Goal: Task Accomplishment & Management: Complete application form

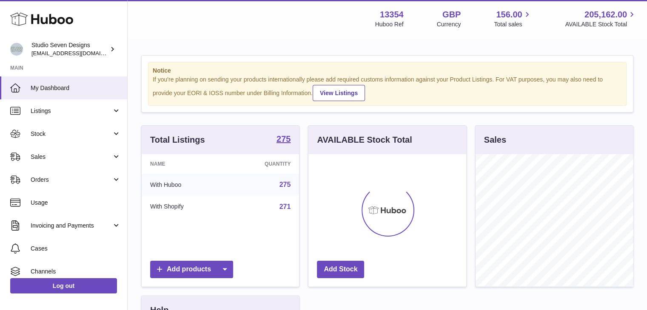
scroll to position [133, 158]
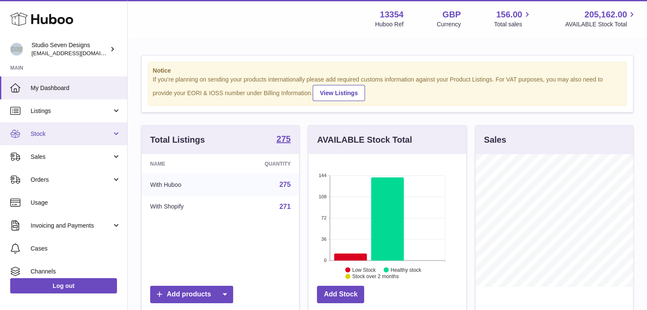
click at [77, 133] on span "Stock" at bounding box center [71, 134] width 81 height 8
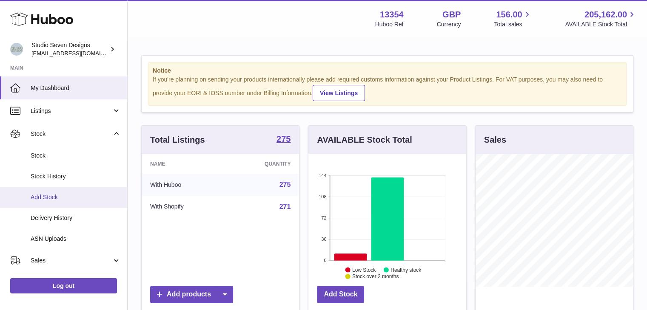
click at [71, 203] on link "Add Stock" at bounding box center [63, 197] width 127 height 21
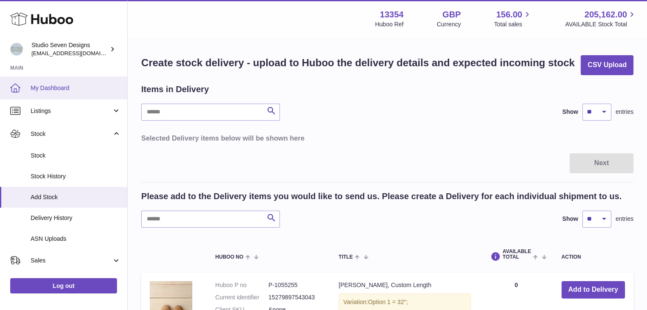
click at [36, 89] on span "My Dashboard" at bounding box center [76, 88] width 90 height 8
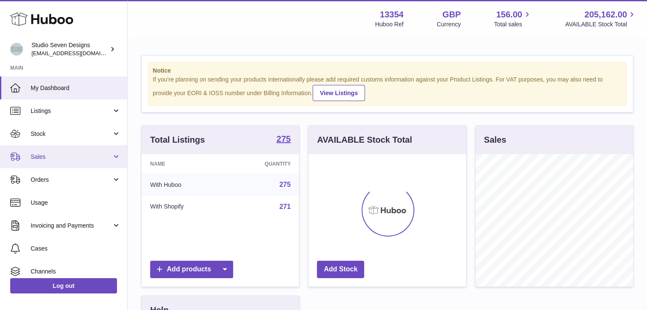
scroll to position [133, 158]
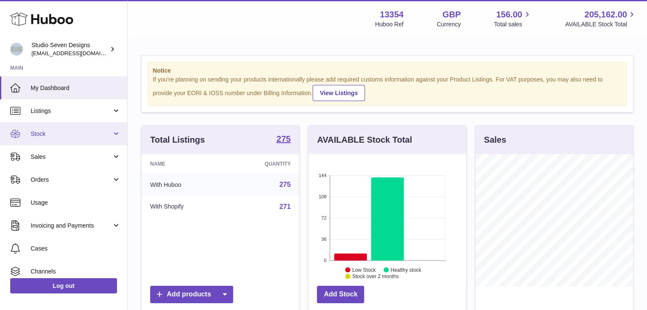
click at [101, 133] on span "Stock" at bounding box center [71, 134] width 81 height 8
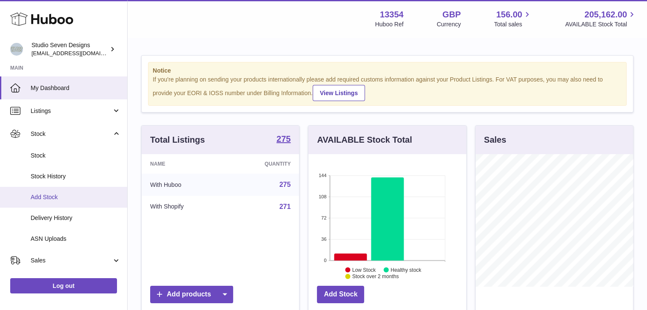
click at [59, 197] on span "Add Stock" at bounding box center [76, 197] width 90 height 8
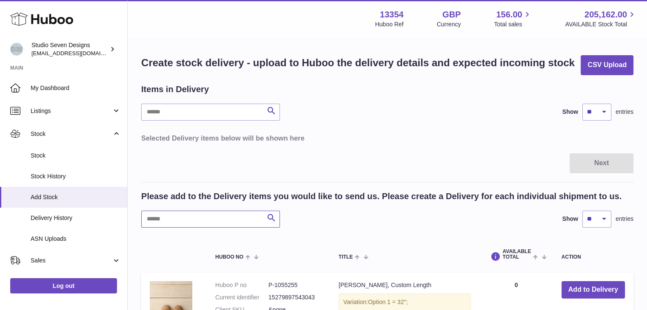
click at [217, 218] on input "text" at bounding box center [210, 219] width 139 height 17
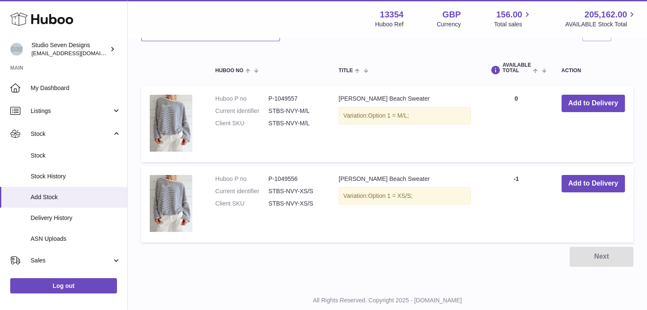
scroll to position [187, 0]
type input "**********"
click at [607, 103] on button "Add to Delivery" at bounding box center [592, 102] width 63 height 17
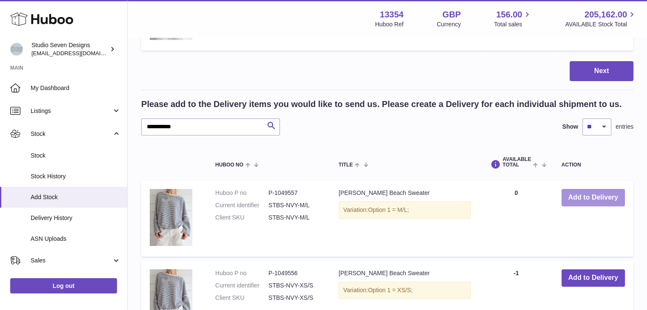
scroll to position [281, 0]
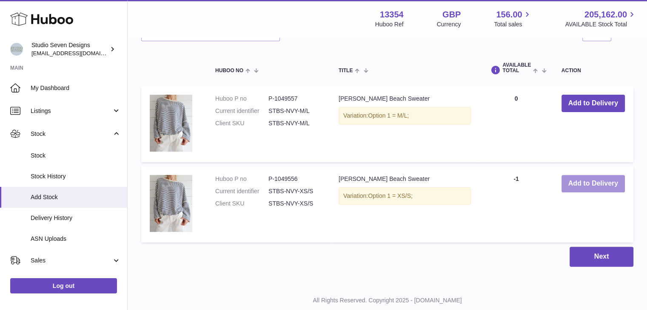
click at [583, 181] on button "Add to Delivery" at bounding box center [592, 183] width 63 height 17
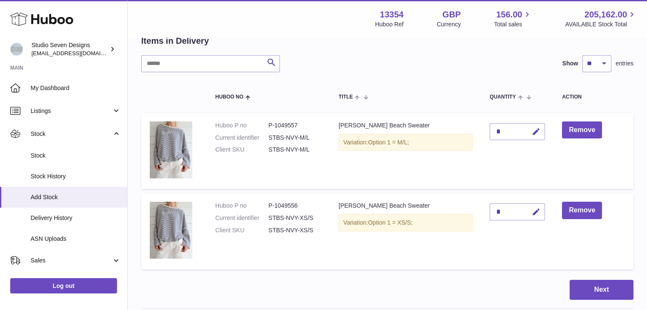
scroll to position [43, 0]
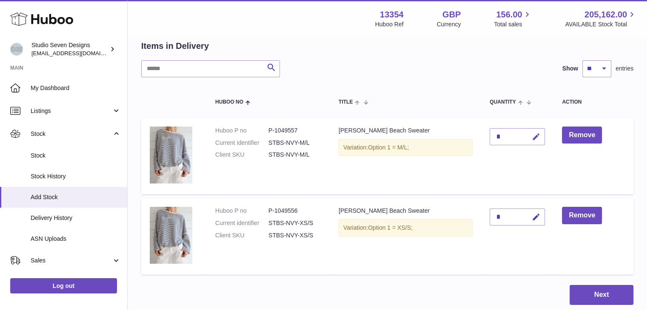
click at [531, 133] on icon "button" at bounding box center [535, 137] width 9 height 9
type input "***"
click at [498, 210] on div "*" at bounding box center [516, 217] width 55 height 17
click at [532, 138] on icon "submit" at bounding box center [536, 137] width 8 height 8
click at [531, 217] on icon "button" at bounding box center [535, 217] width 9 height 9
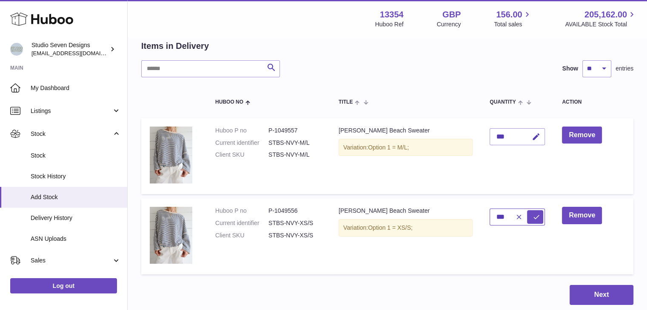
type input "***"
click at [532, 217] on icon "submit" at bounding box center [536, 217] width 8 height 8
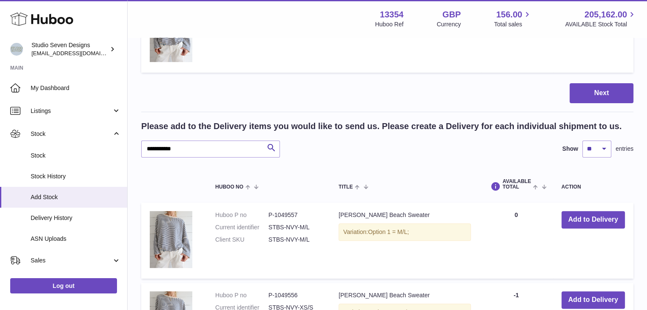
scroll to position [264, 0]
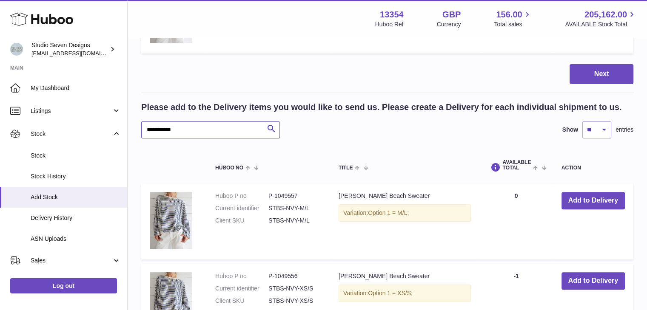
click at [210, 131] on input "**********" at bounding box center [210, 130] width 139 height 17
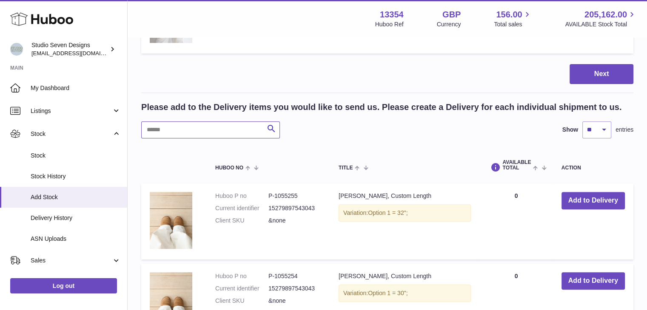
click at [187, 137] on input "text" at bounding box center [210, 130] width 139 height 17
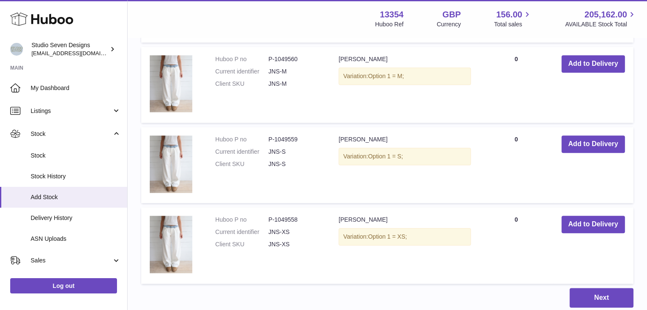
scroll to position [965, 0]
type input "**********"
click at [595, 225] on button "Add to Delivery" at bounding box center [592, 224] width 63 height 17
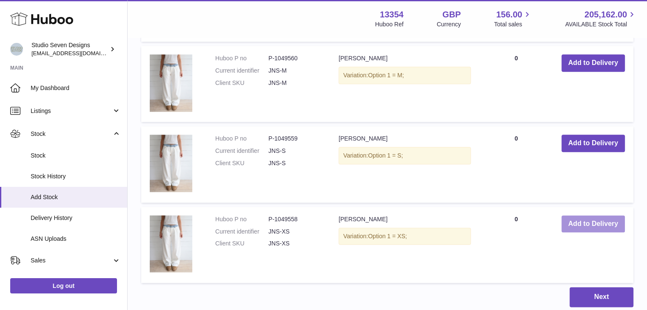
scroll to position [983, 0]
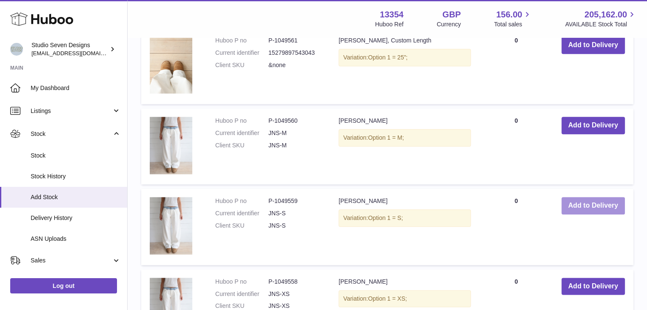
click at [578, 211] on button "Add to Delivery" at bounding box center [592, 205] width 63 height 17
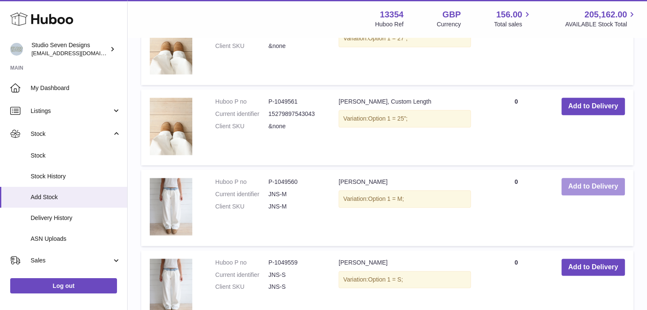
click at [571, 190] on button "Add to Delivery" at bounding box center [592, 186] width 63 height 17
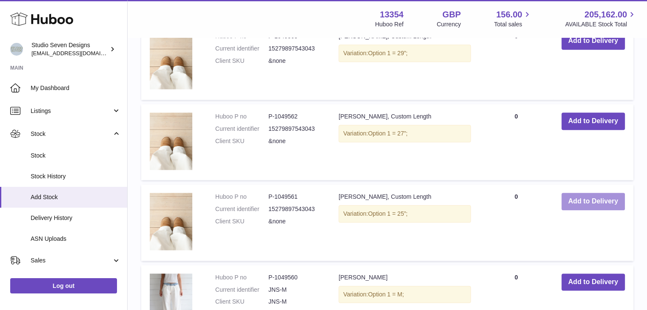
click at [580, 198] on button "Add to Delivery" at bounding box center [592, 201] width 63 height 17
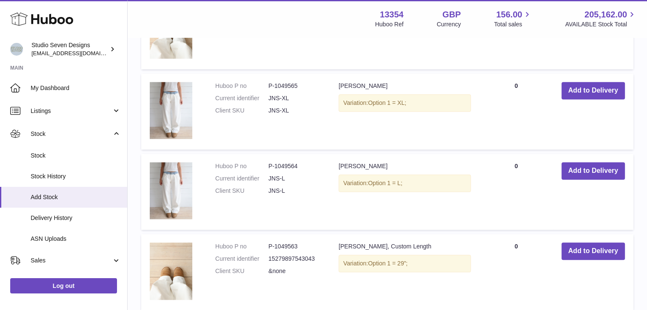
scroll to position [857, 0]
click at [582, 167] on button "Add to Delivery" at bounding box center [592, 170] width 63 height 17
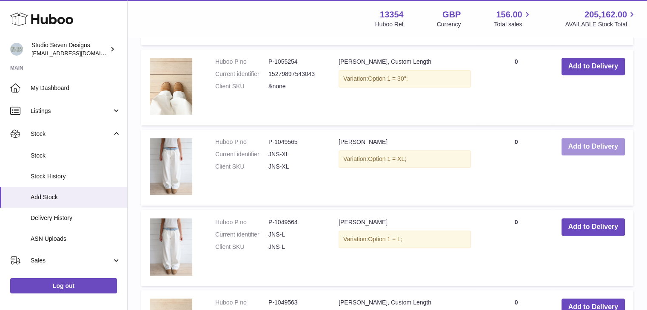
click at [574, 148] on button "Add to Delivery" at bounding box center [592, 146] width 63 height 17
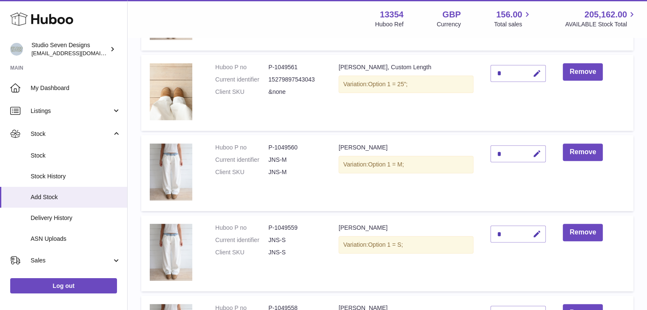
scroll to position [267, 0]
click at [565, 82] on td "Remove" at bounding box center [593, 93] width 79 height 76
click at [582, 75] on button "Remove" at bounding box center [583, 72] width 40 height 17
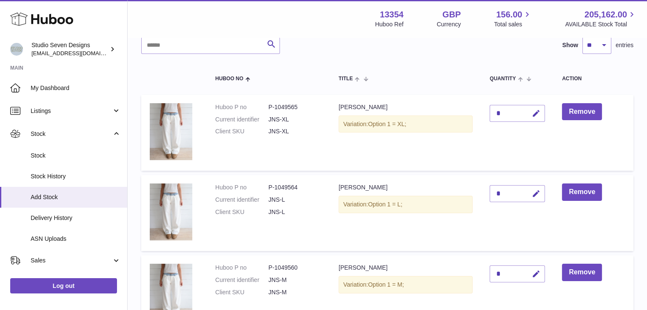
scroll to position [67, 0]
click at [531, 117] on icon "button" at bounding box center [535, 113] width 9 height 9
type input "*"
click at [529, 117] on button "submit" at bounding box center [535, 113] width 16 height 14
click at [532, 193] on icon "button" at bounding box center [535, 193] width 9 height 9
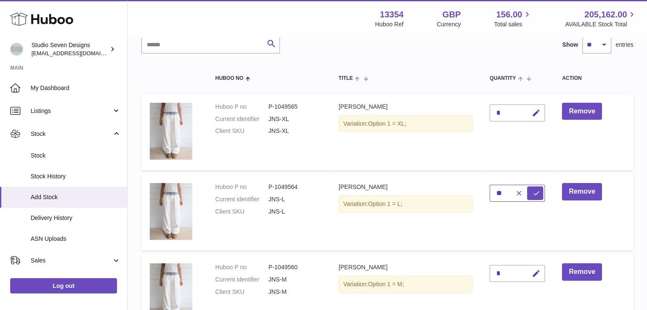
type input "**"
click at [532, 193] on icon "submit" at bounding box center [536, 194] width 8 height 8
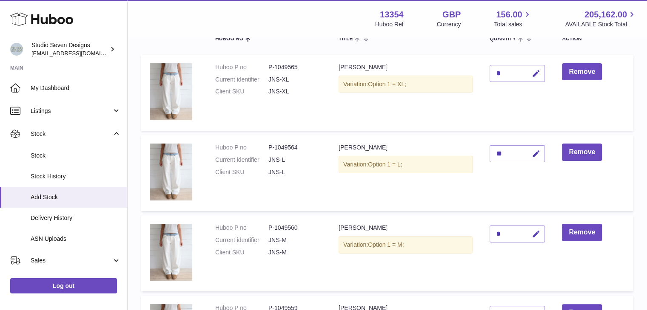
scroll to position [108, 0]
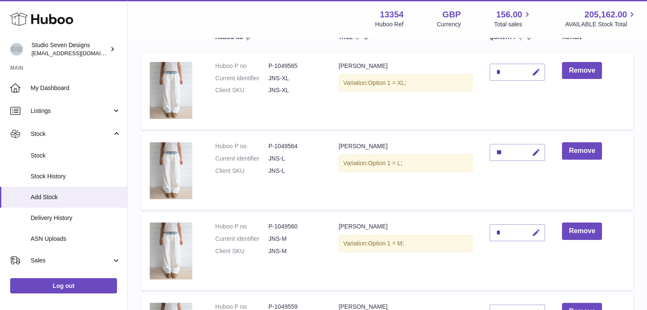
click at [531, 230] on icon "button" at bounding box center [535, 233] width 9 height 9
type input "**"
click at [532, 230] on icon "submit" at bounding box center [536, 233] width 8 height 8
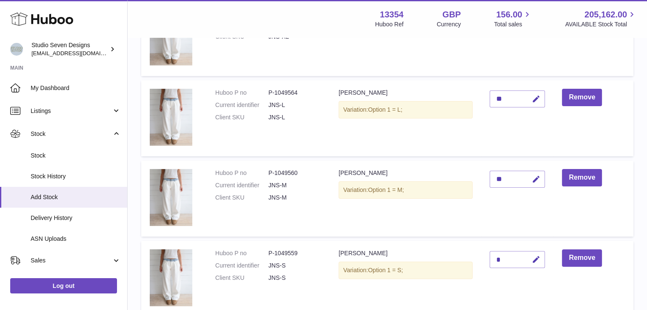
scroll to position [162, 0]
click at [532, 257] on icon "button" at bounding box center [535, 259] width 9 height 9
type input "***"
click at [532, 257] on icon "submit" at bounding box center [536, 260] width 8 height 8
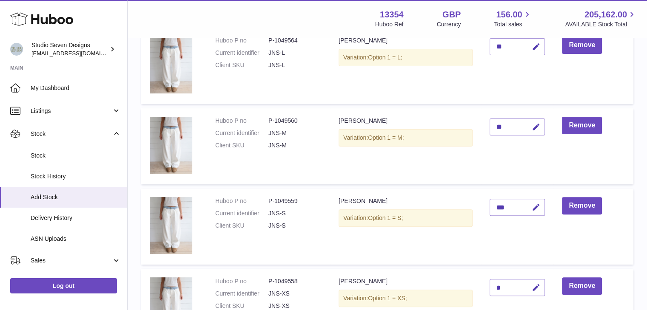
scroll to position [266, 0]
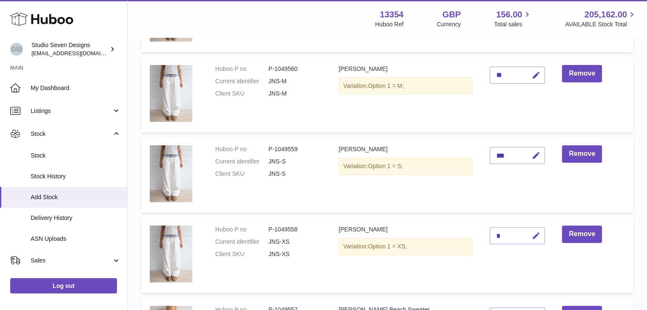
click at [537, 238] on button "button" at bounding box center [535, 235] width 20 height 17
type input "***"
click at [537, 238] on button "submit" at bounding box center [535, 236] width 16 height 14
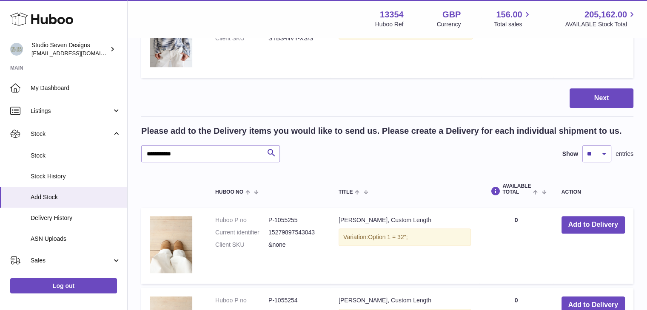
scroll to position [636, 0]
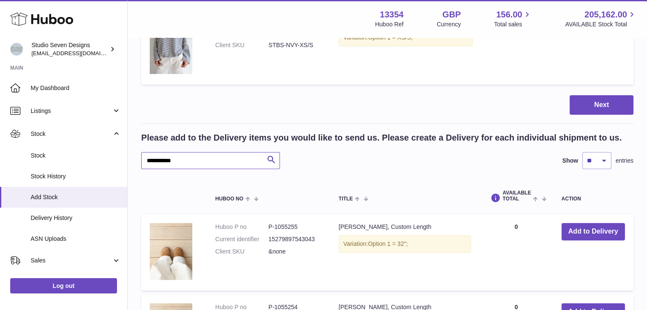
click at [190, 160] on input "**********" at bounding box center [210, 160] width 139 height 17
click at [231, 160] on input "text" at bounding box center [210, 160] width 139 height 17
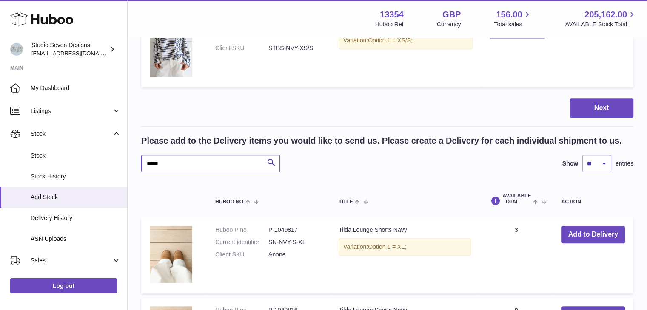
scroll to position [699, 0]
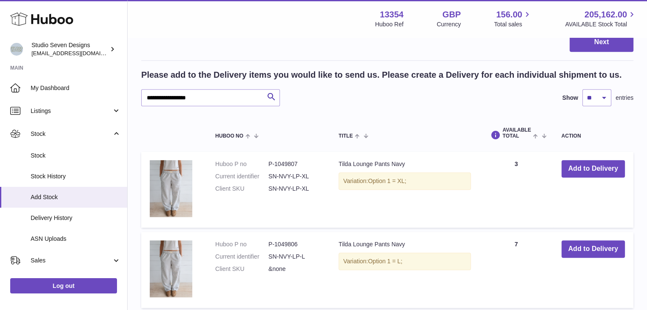
click at [353, 104] on div "**********" at bounding box center [387, 97] width 492 height 17
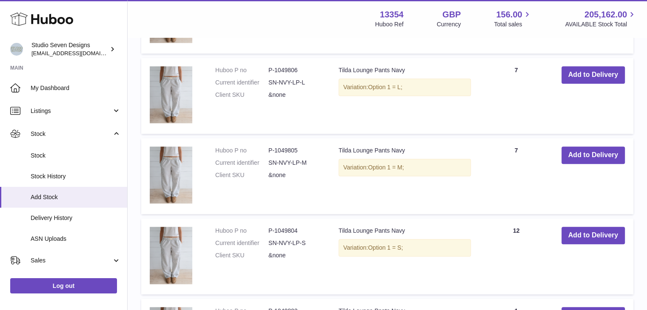
scroll to position [874, 0]
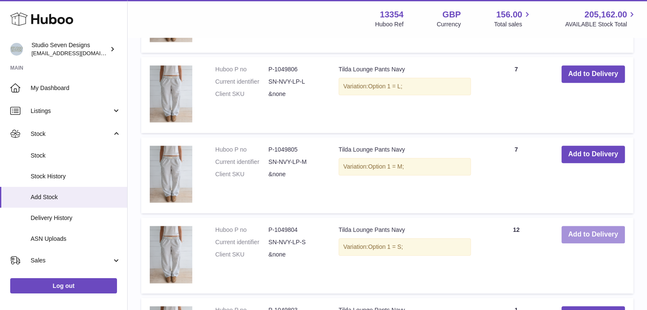
click at [577, 236] on button "Add to Delivery" at bounding box center [592, 234] width 63 height 17
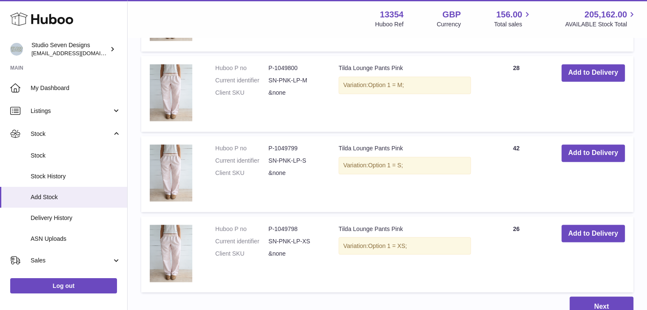
scroll to position [1445, 0]
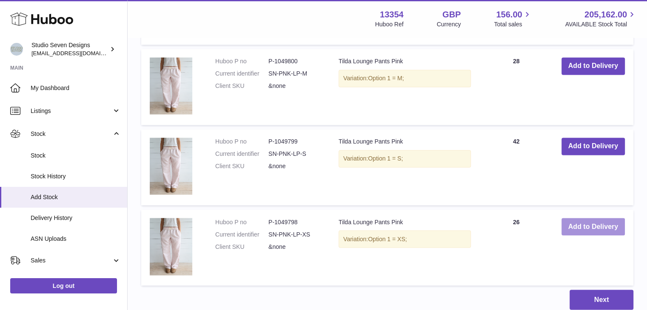
click at [577, 226] on button "Add to Delivery" at bounding box center [592, 226] width 63 height 17
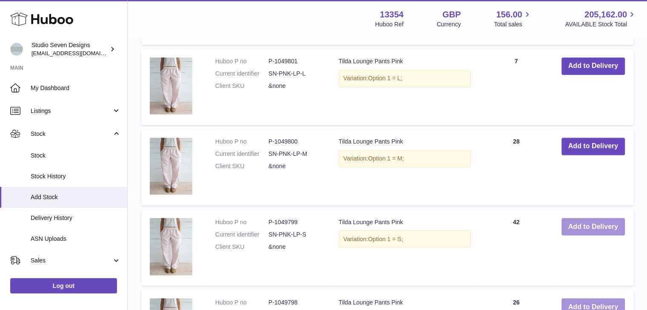
scroll to position [1525, 0]
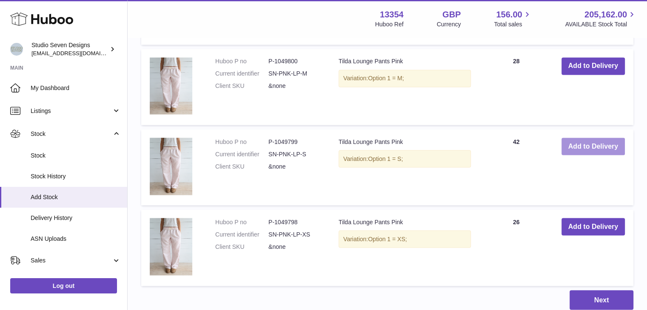
click at [597, 151] on button "Add to Delivery" at bounding box center [592, 146] width 63 height 17
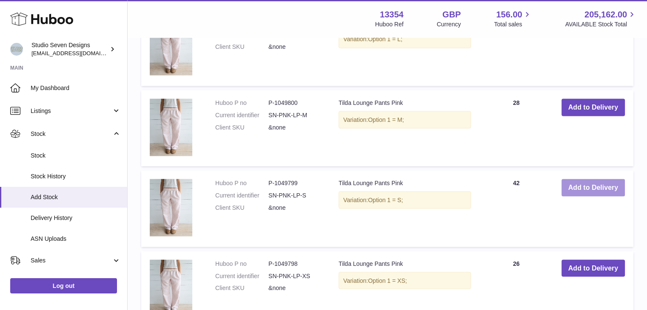
scroll to position [1534, 0]
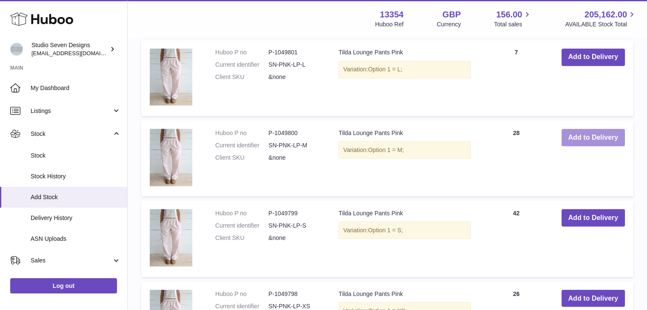
click at [573, 136] on button "Add to Delivery" at bounding box center [592, 137] width 63 height 17
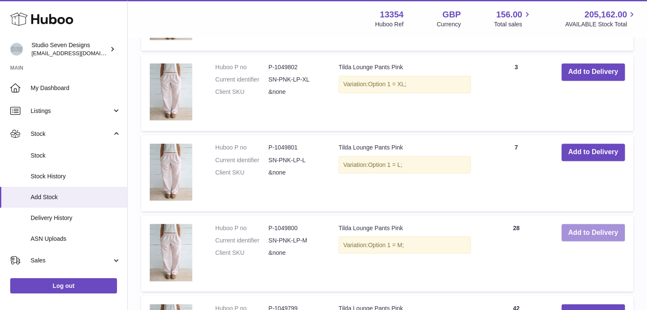
scroll to position [1469, 0]
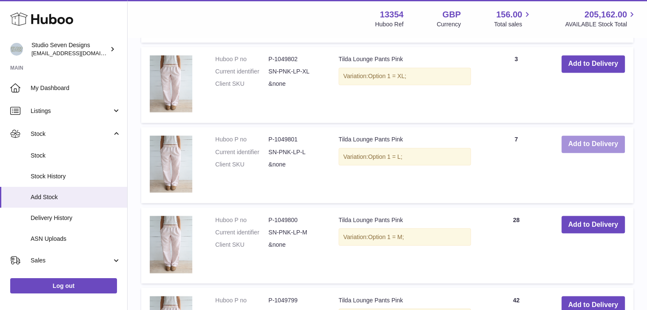
click at [586, 150] on button "Add to Delivery" at bounding box center [592, 144] width 63 height 17
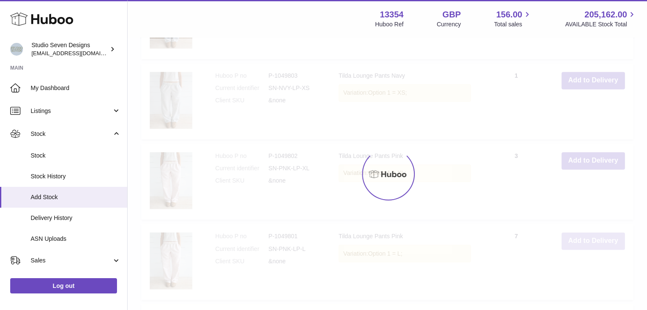
scroll to position [1369, 0]
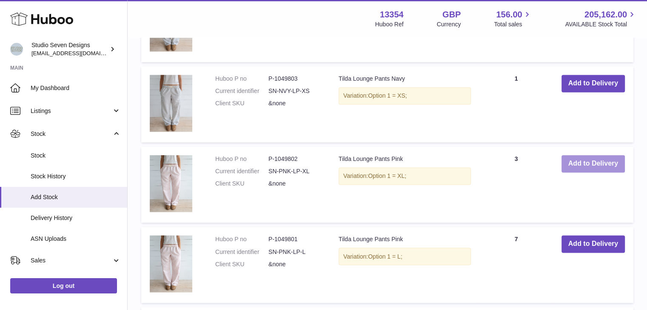
click at [607, 165] on button "Add to Delivery" at bounding box center [592, 163] width 63 height 17
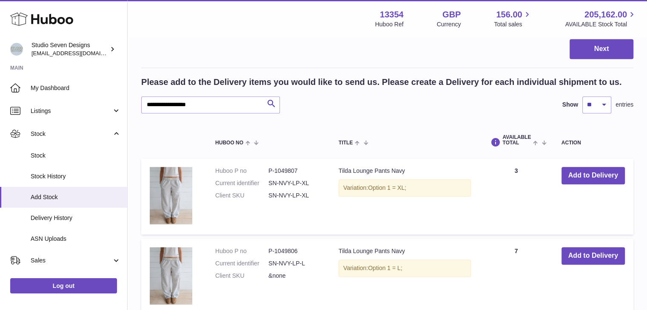
scroll to position [950, 0]
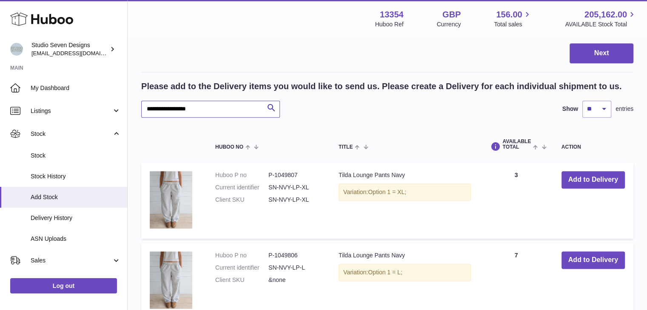
click at [177, 107] on input "**********" at bounding box center [210, 109] width 139 height 17
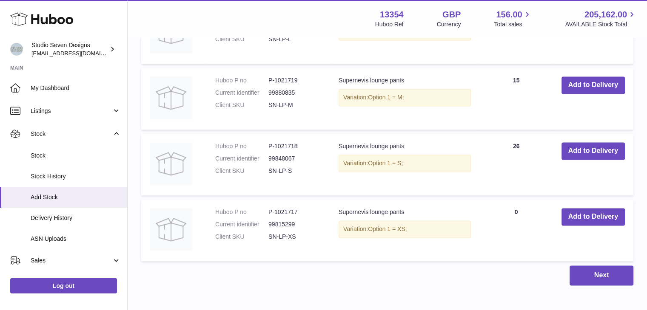
scroll to position [1178, 0]
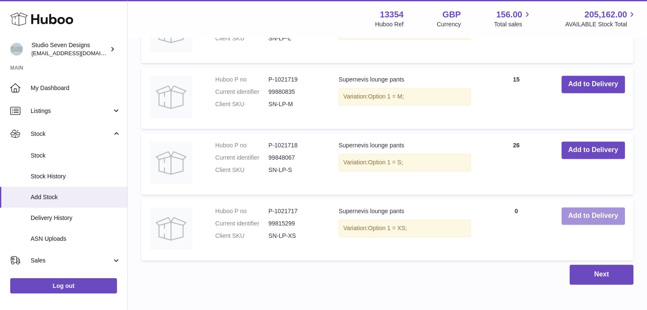
type input "**********"
click at [585, 223] on button "Add to Delivery" at bounding box center [592, 215] width 63 height 17
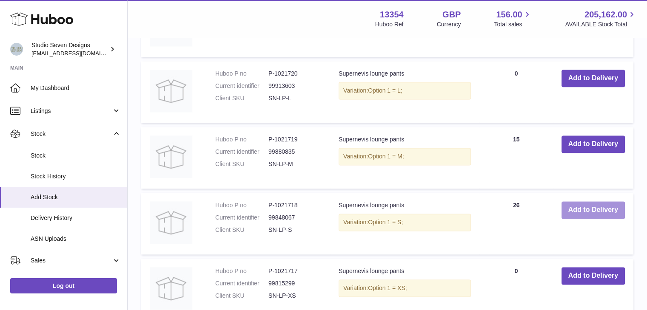
click at [568, 202] on button "Add to Delivery" at bounding box center [592, 210] width 63 height 17
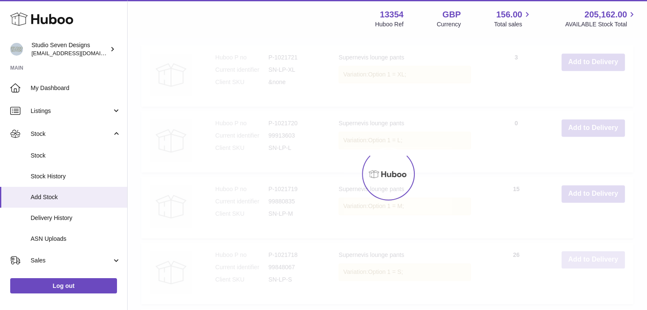
scroll to position [1062, 0]
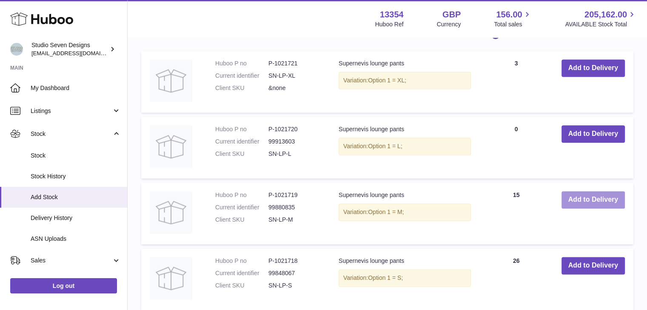
click at [575, 203] on button "Add to Delivery" at bounding box center [592, 199] width 63 height 17
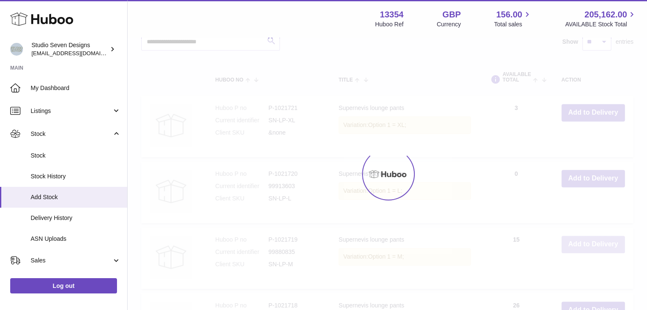
scroll to position [1014, 0]
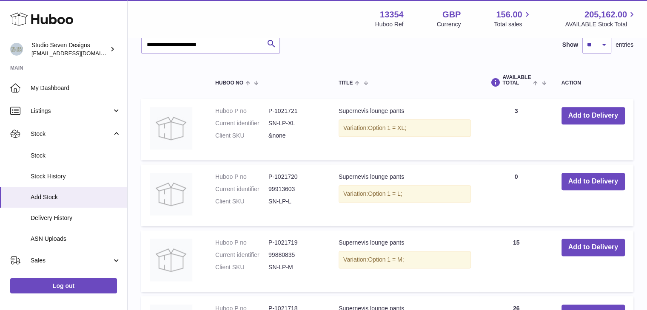
click at [585, 190] on td "Add to Delivery" at bounding box center [593, 196] width 80 height 62
click at [573, 181] on button "Add to Delivery" at bounding box center [592, 181] width 63 height 17
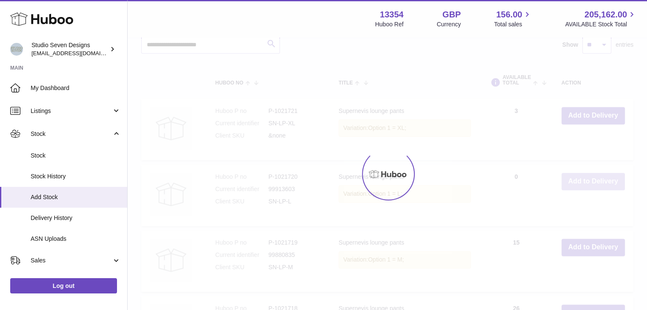
scroll to position [942, 0]
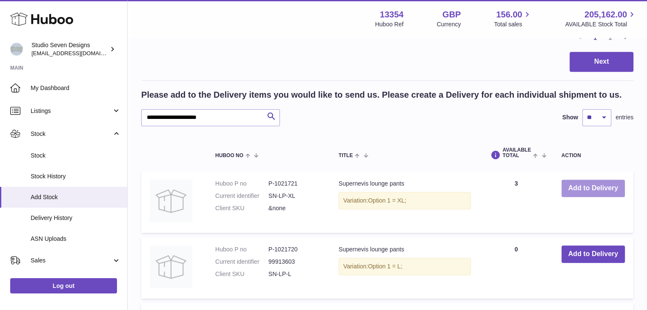
click at [586, 186] on button "Add to Delivery" at bounding box center [592, 188] width 63 height 17
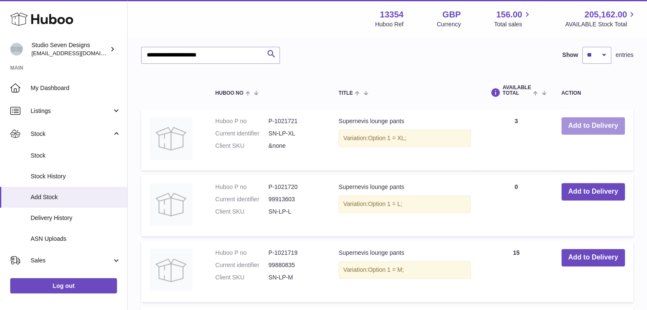
scroll to position [1003, 0]
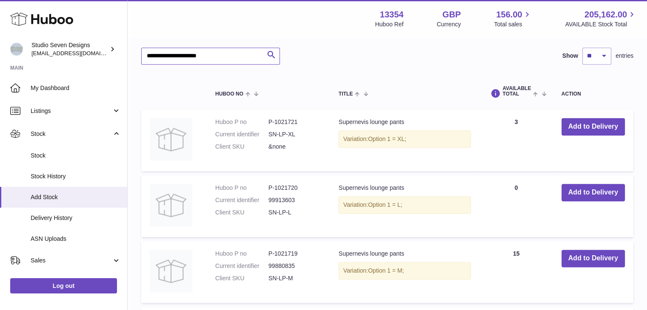
click at [197, 55] on input "**********" at bounding box center [210, 56] width 139 height 17
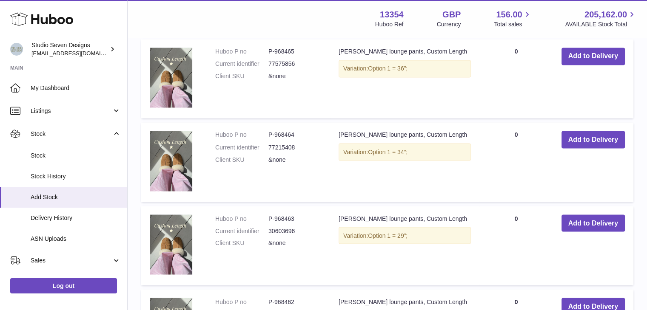
scroll to position [1730, 0]
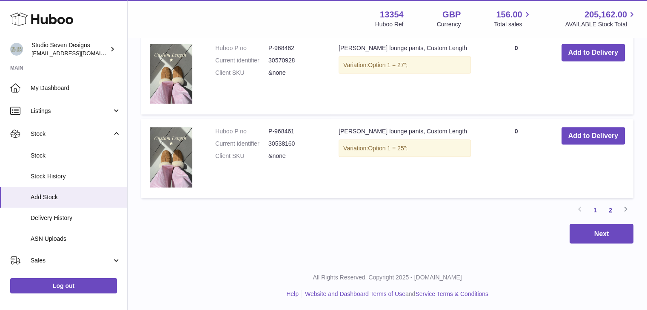
type input "**********"
click at [604, 210] on link "2" at bounding box center [609, 210] width 15 height 15
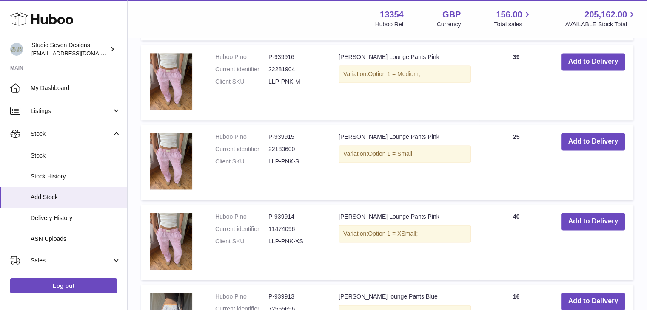
scroll to position [1231, 0]
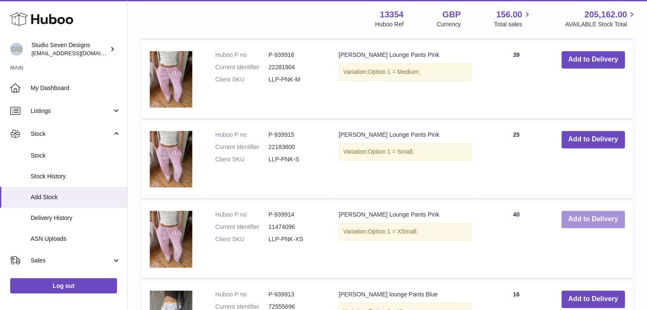
click at [605, 220] on button "Add to Delivery" at bounding box center [592, 219] width 63 height 17
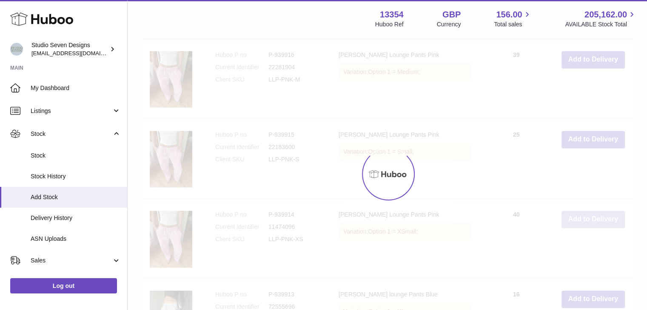
scroll to position [1198, 0]
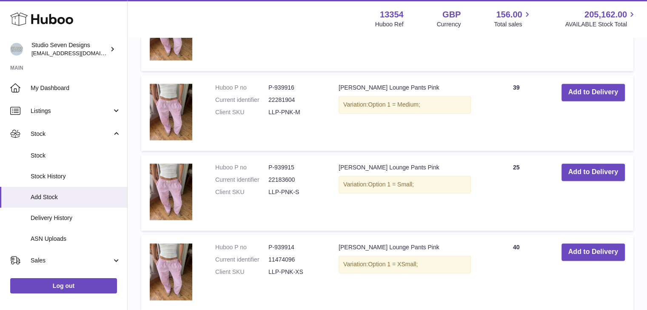
click at [582, 162] on td "Add to Delivery" at bounding box center [593, 193] width 80 height 76
click at [590, 171] on button "Add to Delivery" at bounding box center [592, 172] width 63 height 17
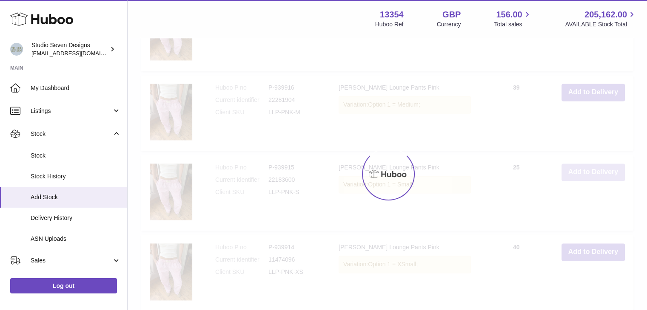
scroll to position [1158, 0]
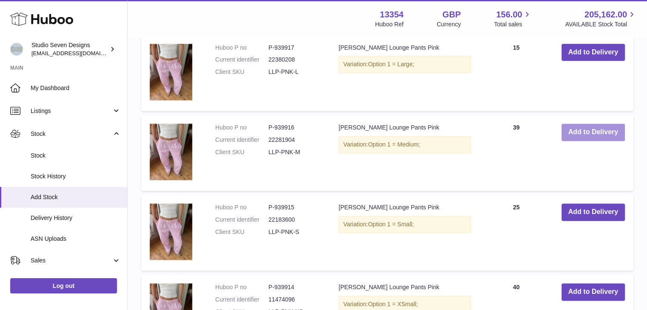
click at [597, 131] on button "Add to Delivery" at bounding box center [592, 132] width 63 height 17
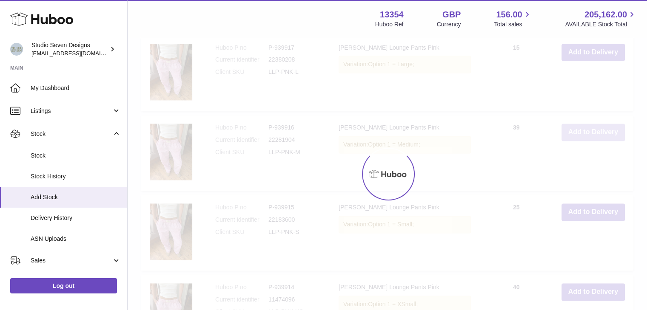
scroll to position [1094, 0]
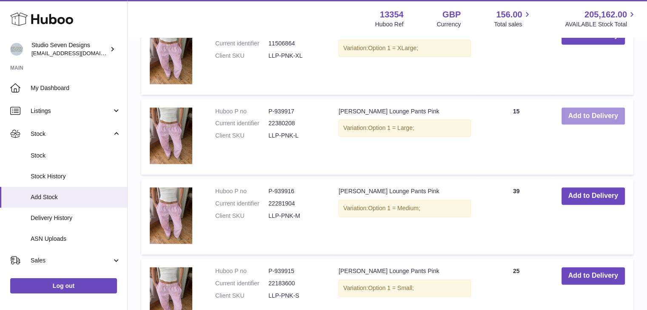
click at [600, 120] on button "Add to Delivery" at bounding box center [592, 116] width 63 height 17
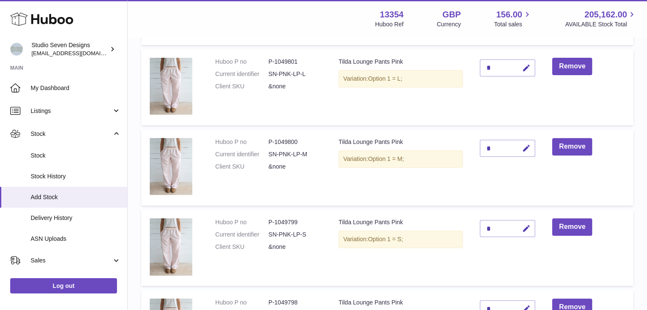
scroll to position [0, 0]
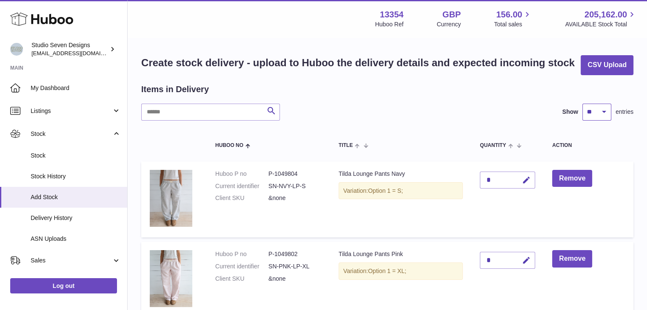
click at [600, 109] on select "** ** ** ***" at bounding box center [596, 112] width 29 height 17
select select "**"
click at [582, 104] on select "** ** ** ***" at bounding box center [596, 112] width 29 height 17
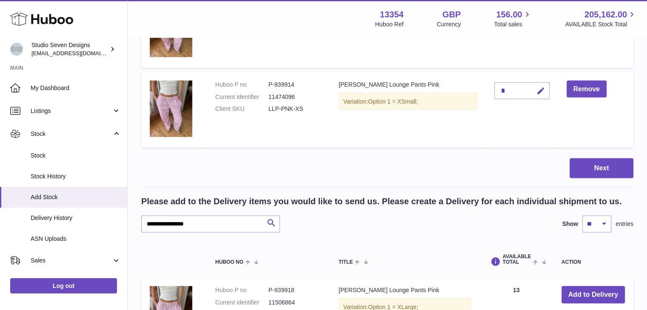
scroll to position [1653, 0]
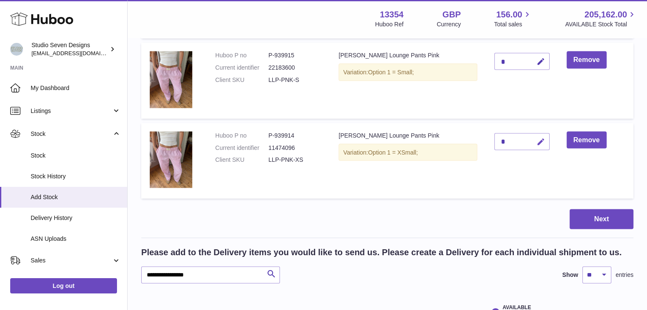
click at [536, 138] on icon "button" at bounding box center [540, 142] width 9 height 9
type input "**"
click at [537, 138] on icon "submit" at bounding box center [541, 142] width 8 height 8
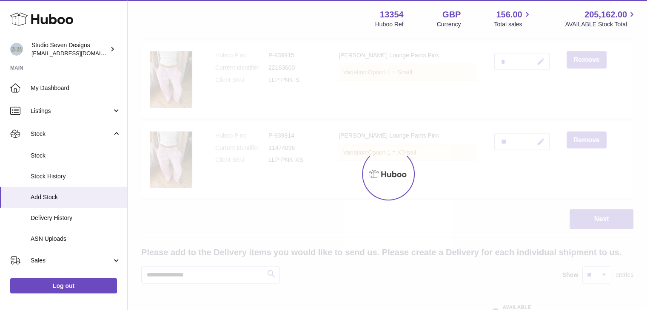
scroll to position [1580, 0]
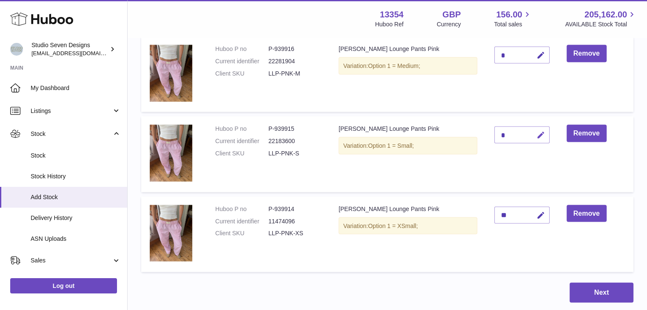
click at [536, 127] on button "button" at bounding box center [539, 134] width 20 height 17
type input "**"
click at [537, 135] on icon "submit" at bounding box center [541, 135] width 8 height 8
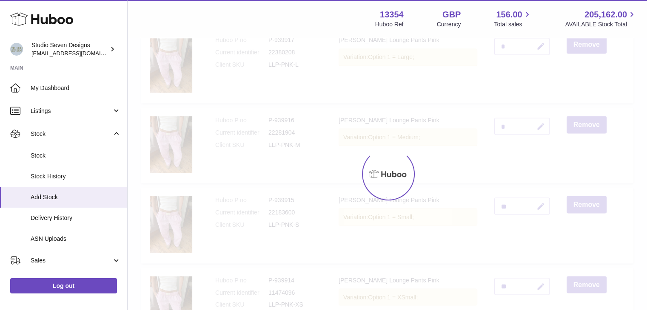
scroll to position [1507, 0]
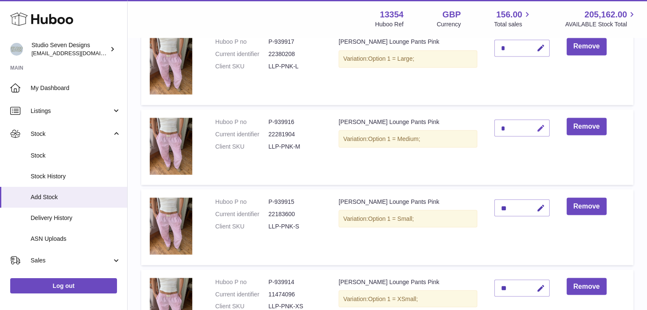
click at [536, 128] on icon "button" at bounding box center [540, 128] width 9 height 9
type input "**"
click at [537, 128] on icon "submit" at bounding box center [541, 128] width 8 height 8
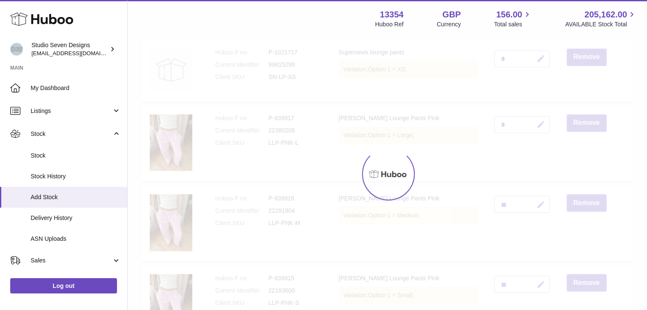
scroll to position [1430, 0]
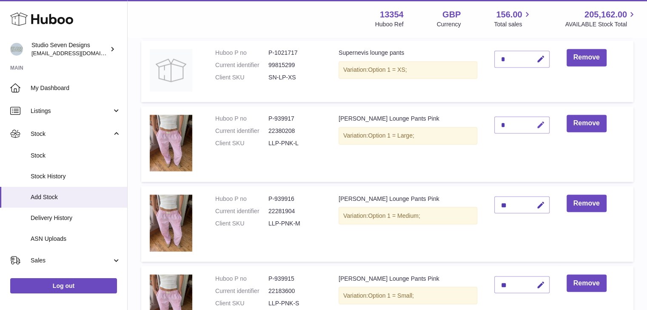
click at [537, 127] on icon "button" at bounding box center [540, 125] width 9 height 9
type input "**"
click at [537, 127] on icon "submit" at bounding box center [541, 125] width 8 height 8
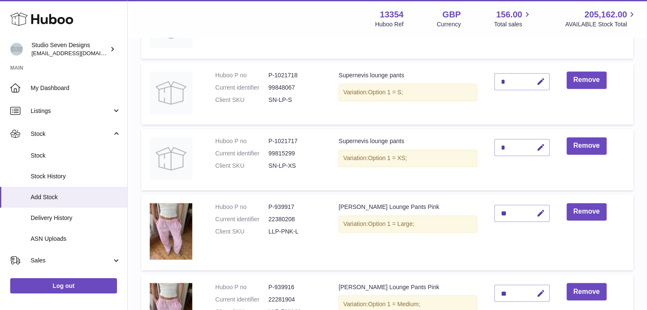
scroll to position [1338, 0]
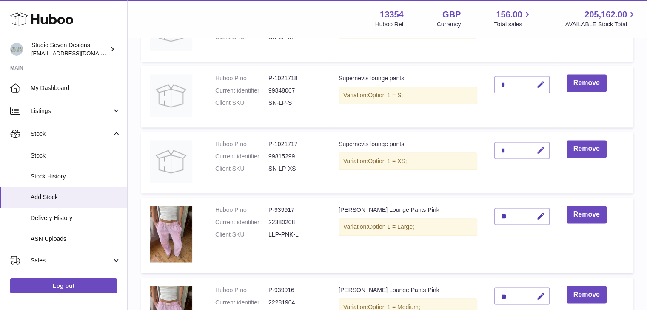
click at [536, 151] on icon "button" at bounding box center [540, 150] width 9 height 9
type input "**"
click at [537, 151] on icon "submit" at bounding box center [541, 151] width 8 height 8
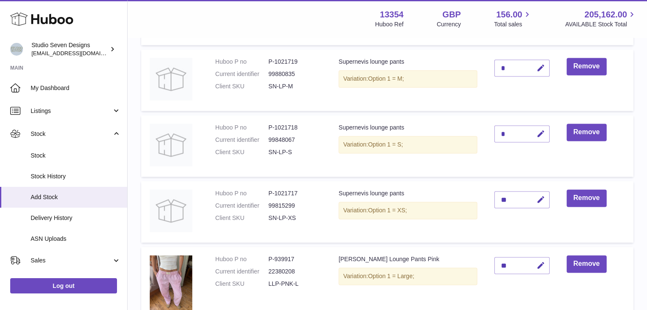
scroll to position [1287, 0]
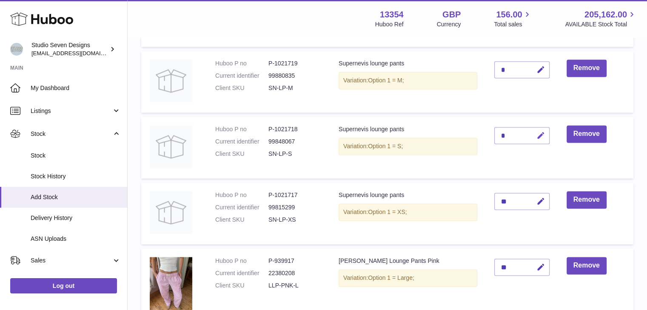
click at [536, 136] on icon "button" at bounding box center [540, 135] width 9 height 9
type input "**"
click at [537, 136] on icon "submit" at bounding box center [541, 136] width 8 height 8
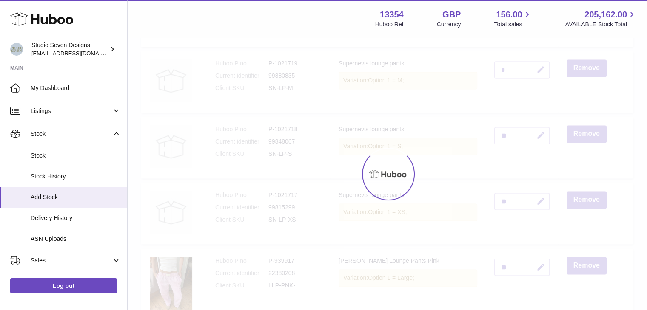
scroll to position [1207, 0]
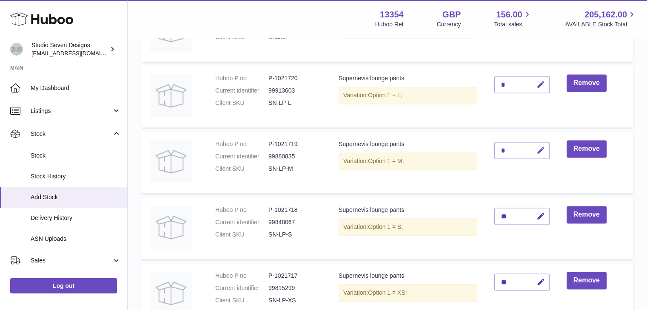
click at [536, 150] on icon "button" at bounding box center [540, 150] width 9 height 9
type input "**"
click at [537, 150] on icon "submit" at bounding box center [541, 151] width 8 height 8
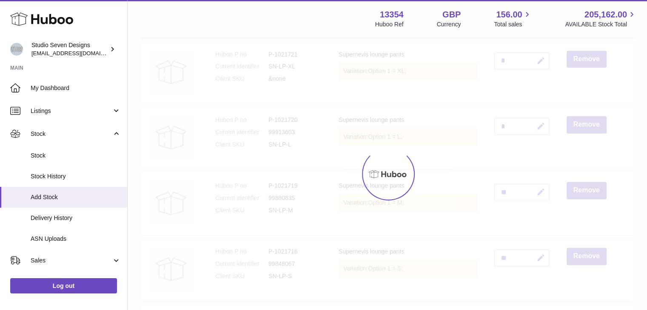
scroll to position [1159, 0]
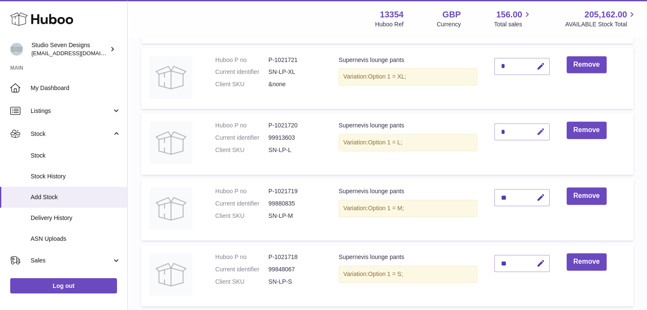
click at [536, 133] on icon "button" at bounding box center [540, 132] width 9 height 9
type input "*"
click at [537, 133] on icon "submit" at bounding box center [541, 132] width 8 height 8
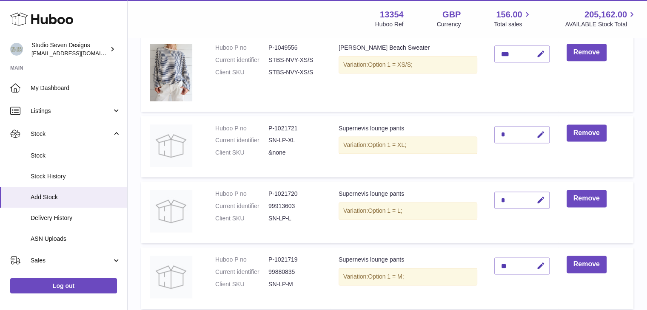
scroll to position [1090, 0]
click at [536, 133] on icon "button" at bounding box center [540, 135] width 9 height 9
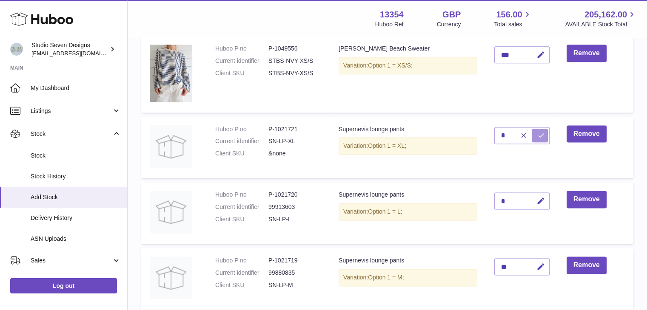
click at [537, 135] on icon "submit" at bounding box center [541, 136] width 8 height 8
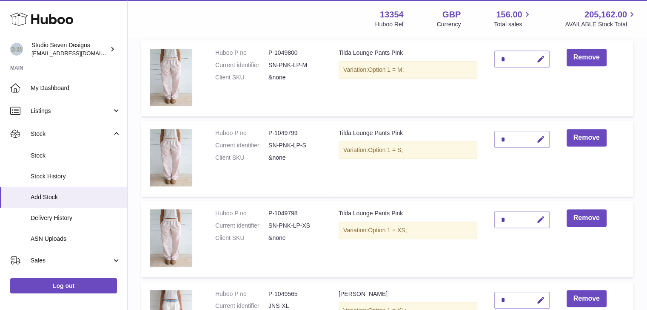
scroll to position [362, 0]
click at [536, 222] on icon "button" at bounding box center [540, 220] width 9 height 9
type input "**"
click at [537, 222] on icon "submit" at bounding box center [541, 220] width 8 height 8
click at [536, 138] on icon "button" at bounding box center [540, 139] width 9 height 9
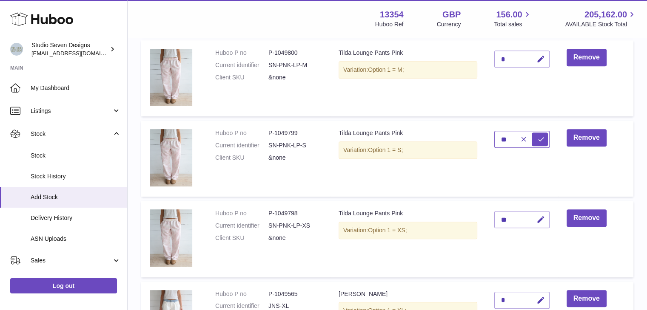
type input "**"
click at [537, 138] on icon "submit" at bounding box center [541, 140] width 8 height 8
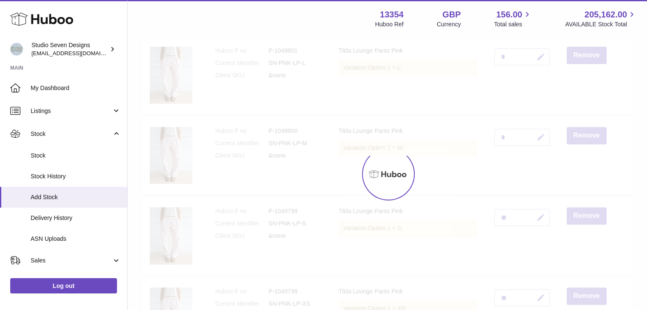
scroll to position [282, 0]
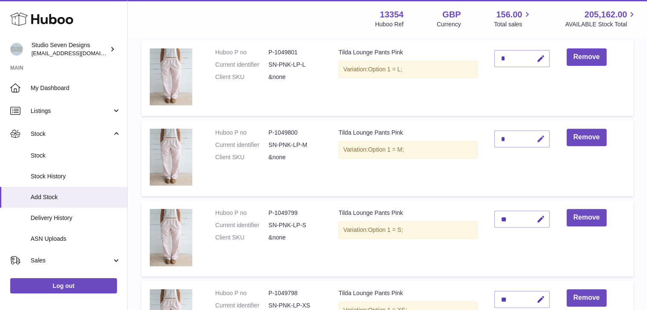
click at [537, 140] on icon "button" at bounding box center [540, 139] width 9 height 9
type input "**"
click at [537, 140] on icon "submit" at bounding box center [541, 139] width 8 height 8
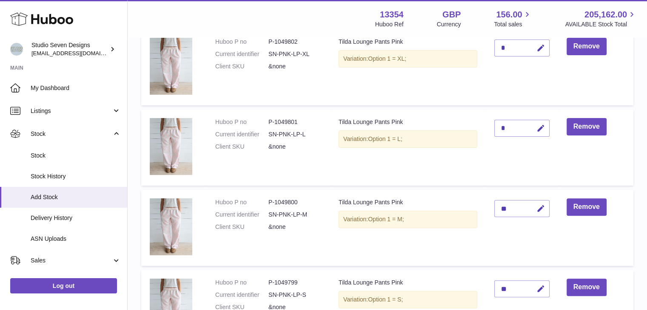
scroll to position [212, 0]
click at [536, 130] on icon "button" at bounding box center [540, 129] width 9 height 9
type input "*"
click at [537, 130] on icon "submit" at bounding box center [541, 129] width 8 height 8
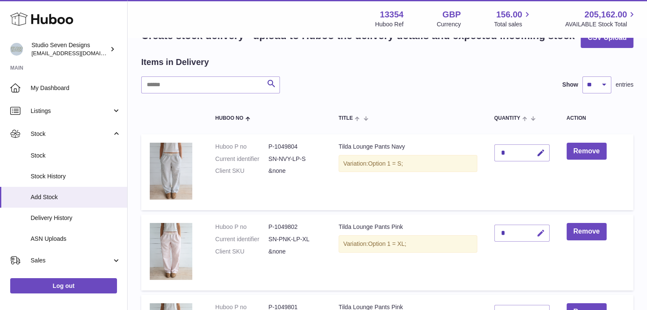
scroll to position [27, 0]
click at [536, 154] on icon "button" at bounding box center [540, 153] width 9 height 9
type input "**"
click at [537, 154] on icon "submit" at bounding box center [541, 154] width 8 height 8
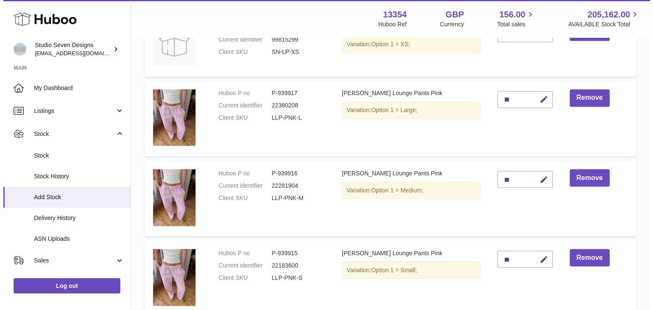
scroll to position [1757, 0]
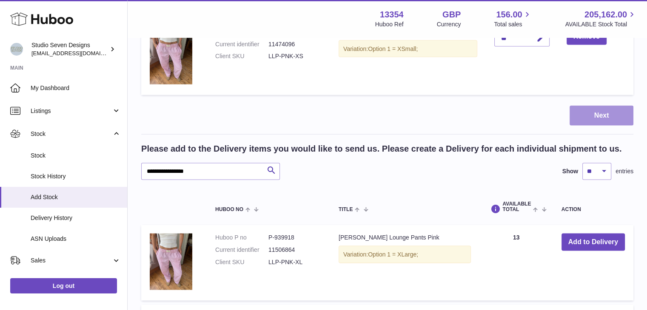
click at [617, 115] on button "Next" at bounding box center [601, 116] width 64 height 20
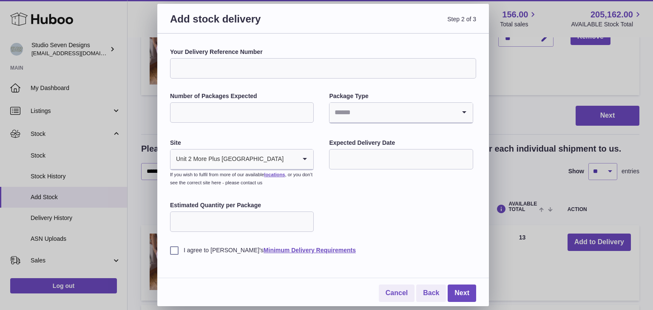
click at [267, 70] on input "Your Delivery Reference Number" at bounding box center [323, 68] width 306 height 20
type input "**********"
click at [271, 116] on input "Number of Packages Expected" at bounding box center [242, 112] width 144 height 20
type input "**"
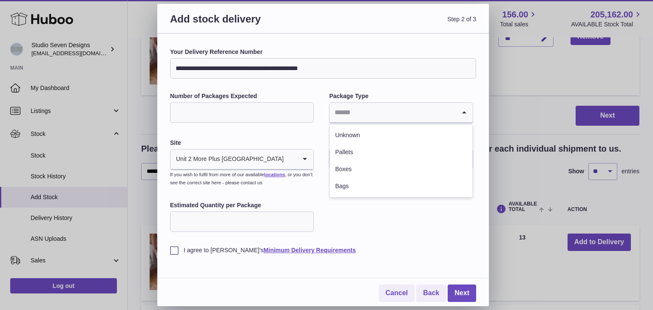
click at [361, 117] on input "Search for option" at bounding box center [393, 113] width 126 height 20
click at [358, 168] on li "Boxes" at bounding box center [401, 169] width 142 height 17
click at [324, 207] on div "**********" at bounding box center [323, 151] width 306 height 207
click at [376, 156] on input "text" at bounding box center [401, 159] width 144 height 20
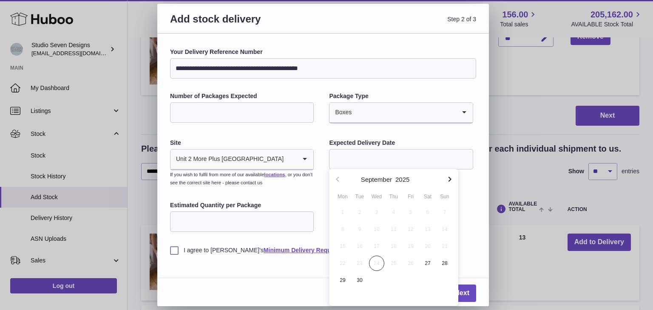
click at [449, 177] on icon "button" at bounding box center [450, 179] width 10 height 10
click at [379, 212] on span "1" at bounding box center [376, 212] width 15 height 15
type input "**********"
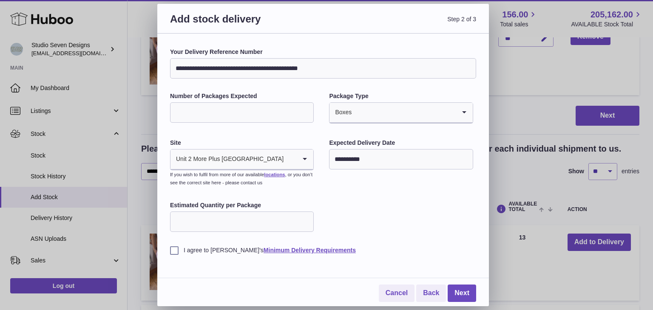
click at [173, 256] on div "**********" at bounding box center [323, 175] width 306 height 254
click at [175, 251] on label "I agree to Huboo's Minimum Delivery Requirements" at bounding box center [323, 251] width 306 height 8
click at [423, 219] on div "**********" at bounding box center [323, 151] width 306 height 207
click at [462, 289] on link "Next" at bounding box center [462, 293] width 28 height 17
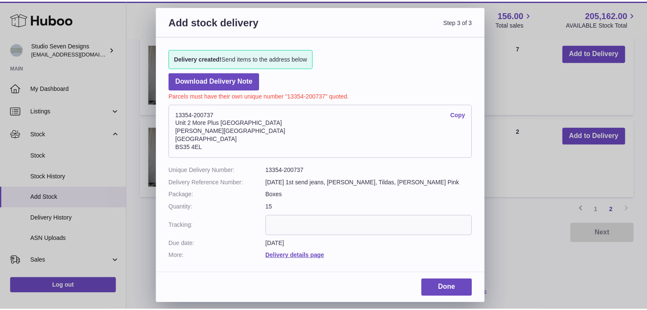
scroll to position [885, 0]
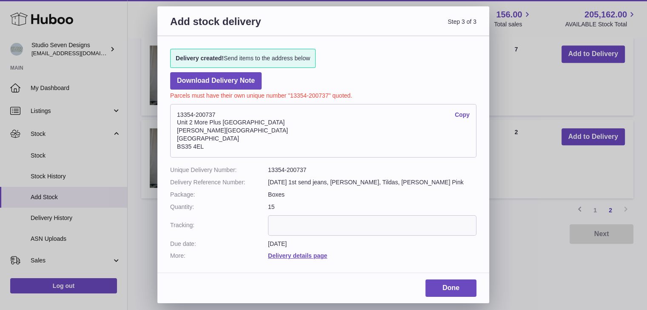
click at [284, 168] on dd "13354-200737" at bounding box center [372, 170] width 208 height 8
copy dl "13354-200737"
click at [440, 287] on link "Done" at bounding box center [450, 288] width 51 height 17
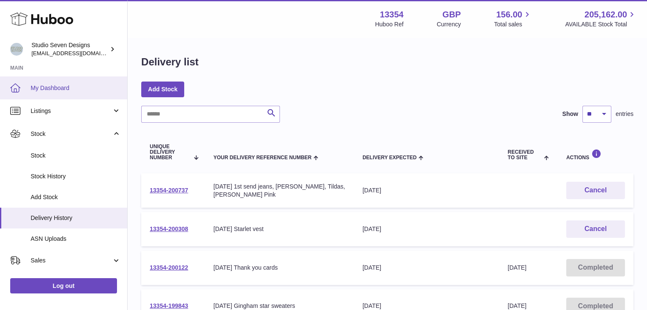
click at [53, 80] on link "My Dashboard" at bounding box center [63, 88] width 127 height 23
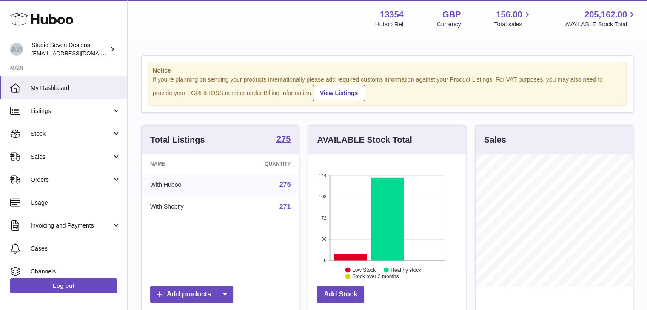
click at [140, 118] on div "Notice If you're planning on sending your products internationally please add r…" at bounding box center [387, 264] width 519 height 453
